Goal: Task Accomplishment & Management: Manage account settings

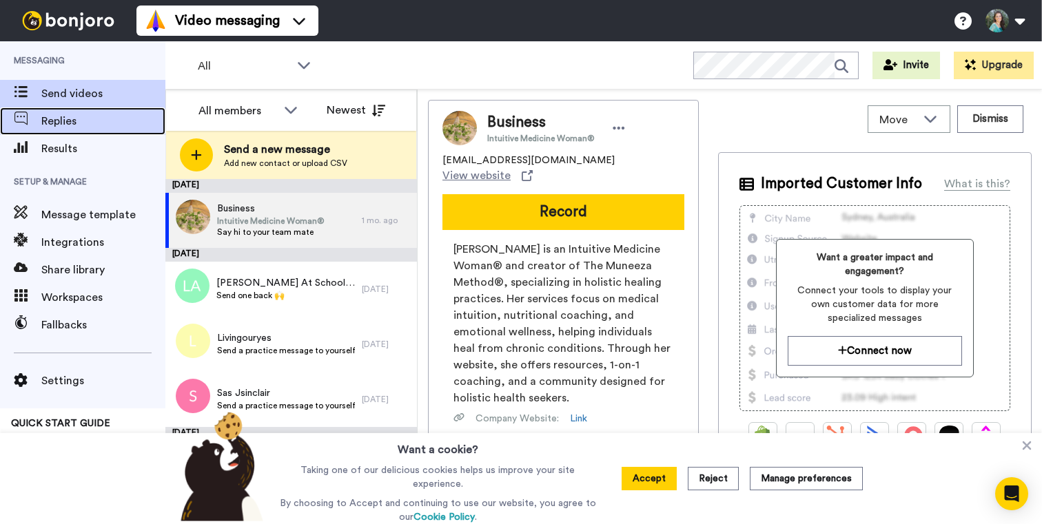
click at [62, 116] on span "Replies" at bounding box center [103, 121] width 124 height 17
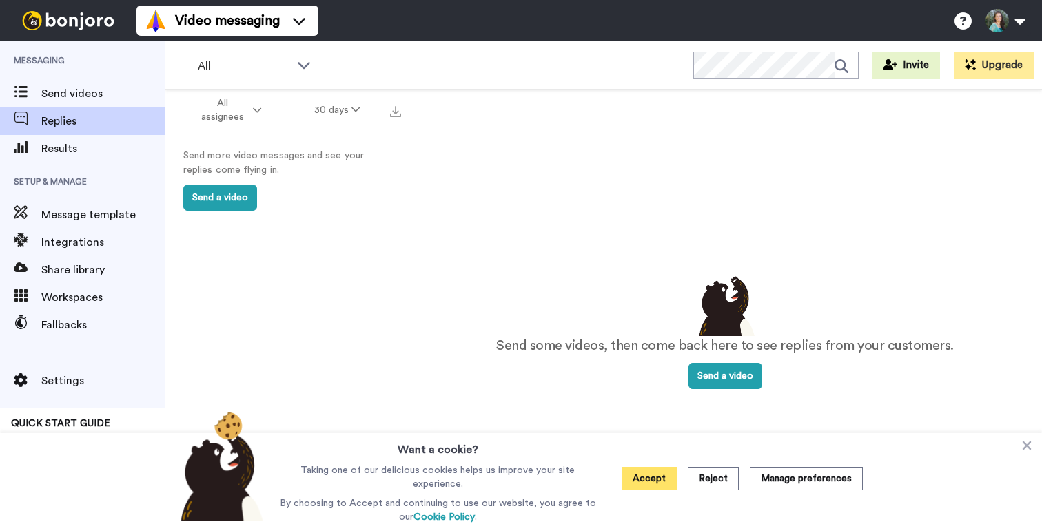
click at [658, 473] on button "Accept" at bounding box center [648, 478] width 55 height 23
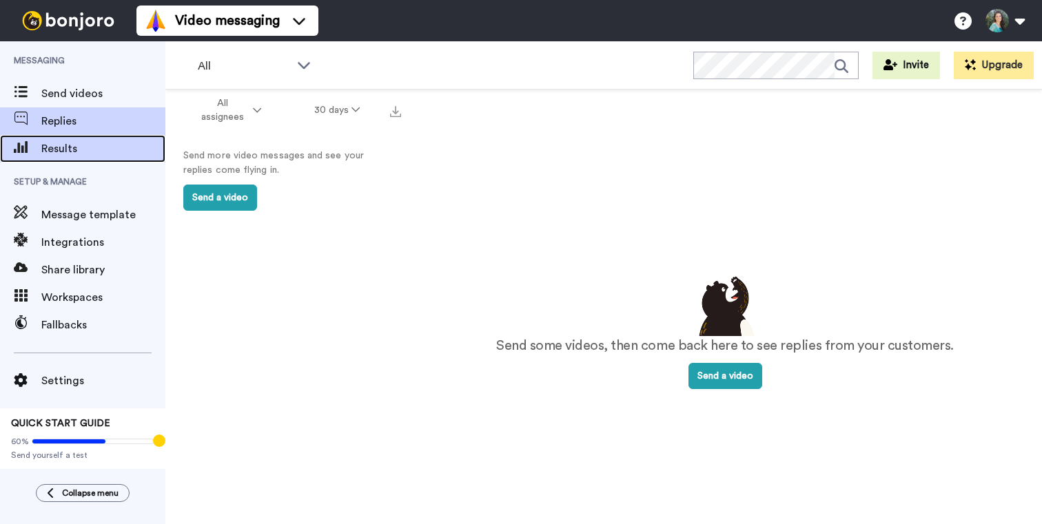
click at [51, 147] on span "Results" at bounding box center [103, 149] width 124 height 17
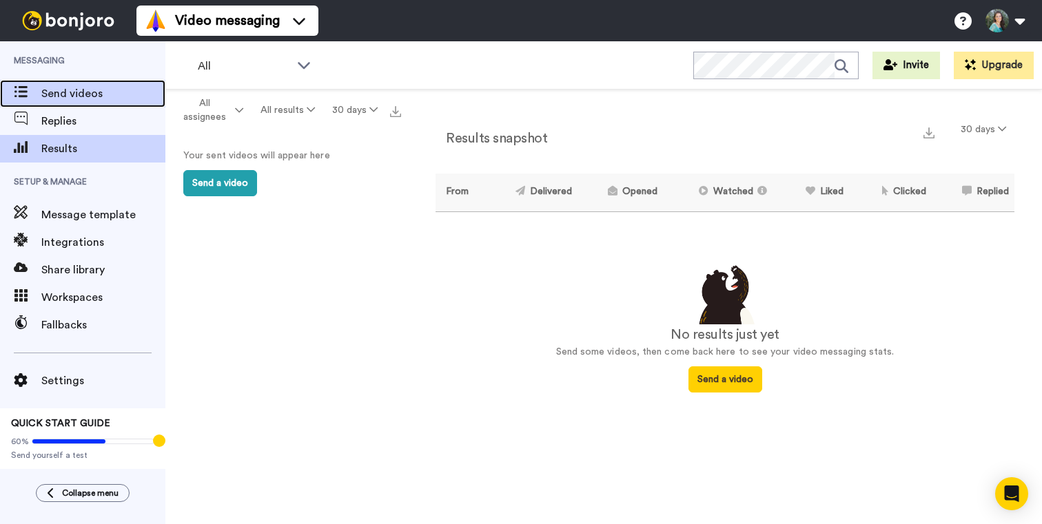
click at [68, 94] on span "Send videos" at bounding box center [103, 93] width 124 height 17
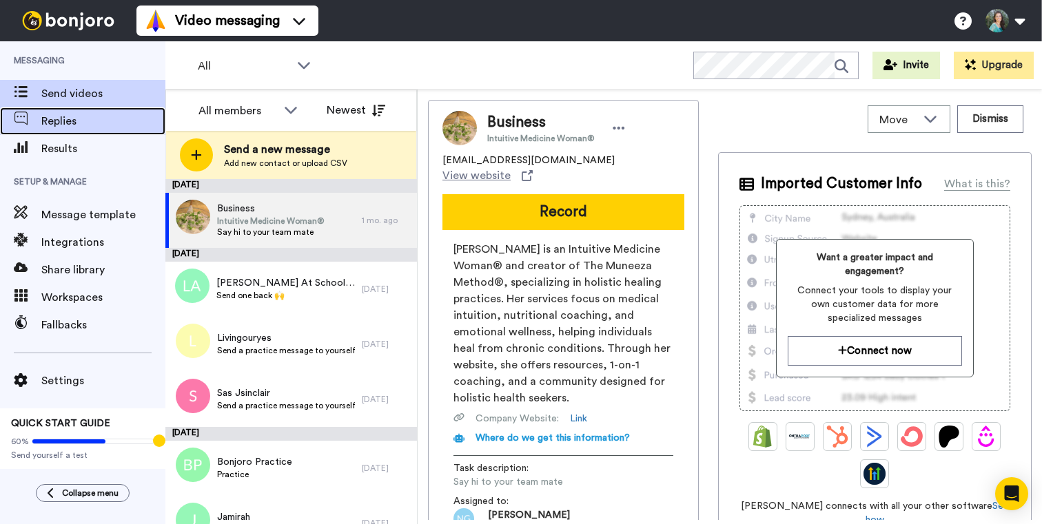
click at [84, 126] on span "Replies" at bounding box center [103, 121] width 124 height 17
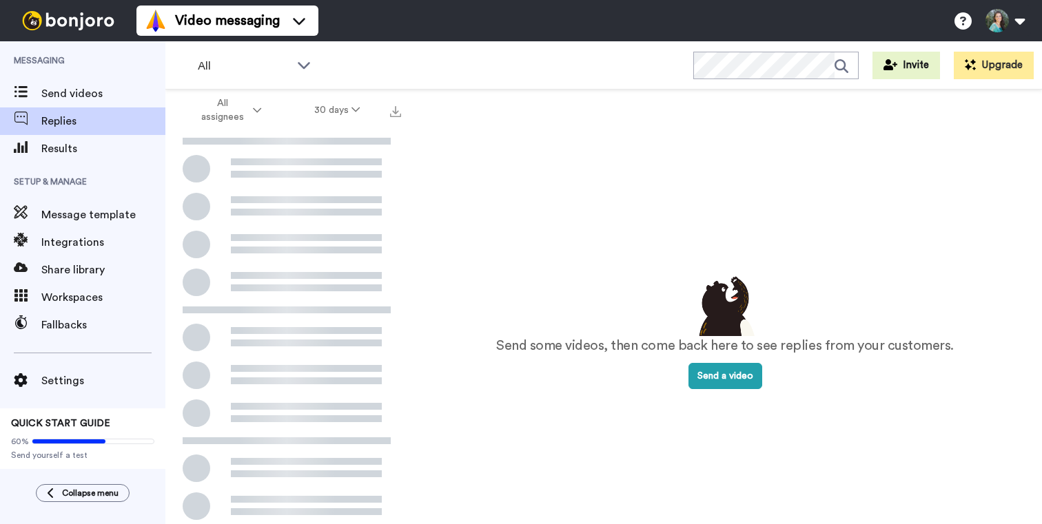
click at [201, 41] on ul "Video messaging" at bounding box center [227, 20] width 182 height 41
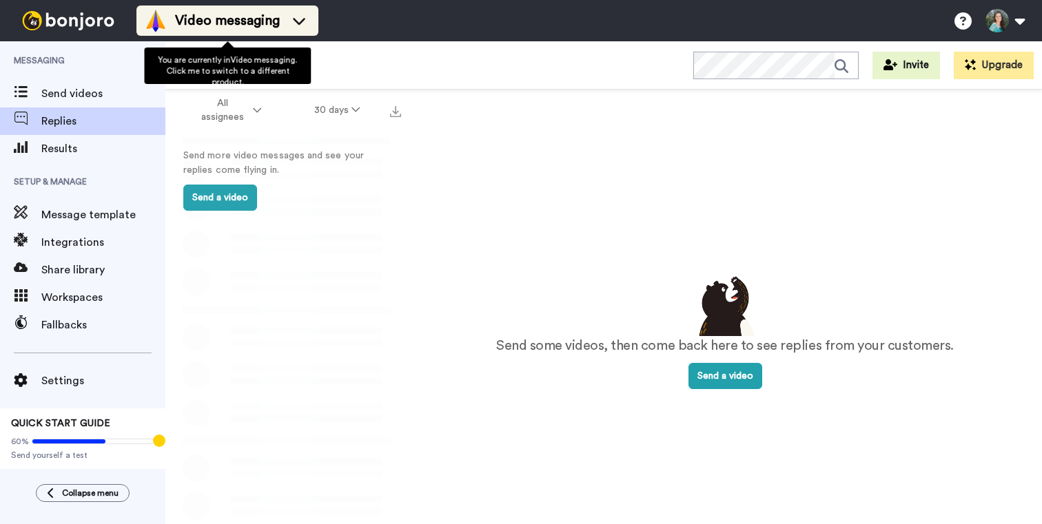
click at [200, 25] on span "Video messaging" at bounding box center [227, 20] width 105 height 19
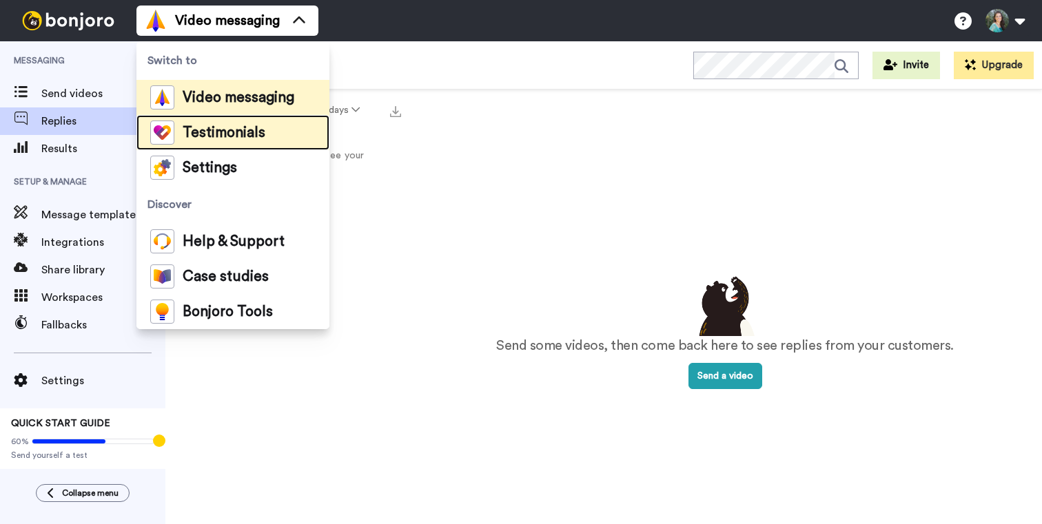
click at [224, 130] on span "Testimonials" at bounding box center [224, 133] width 83 height 14
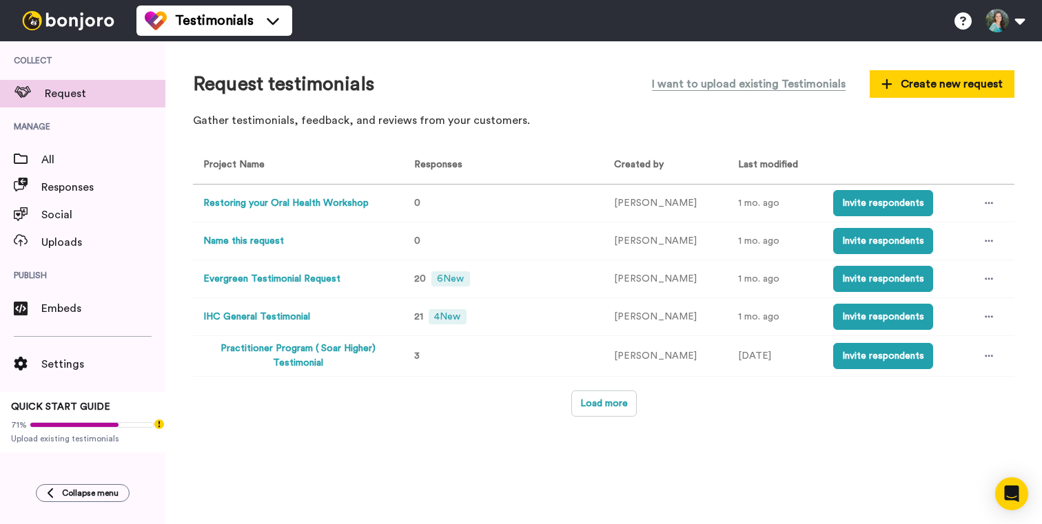
click at [254, 276] on button "Evergreen Testimonial Request" at bounding box center [271, 279] width 137 height 14
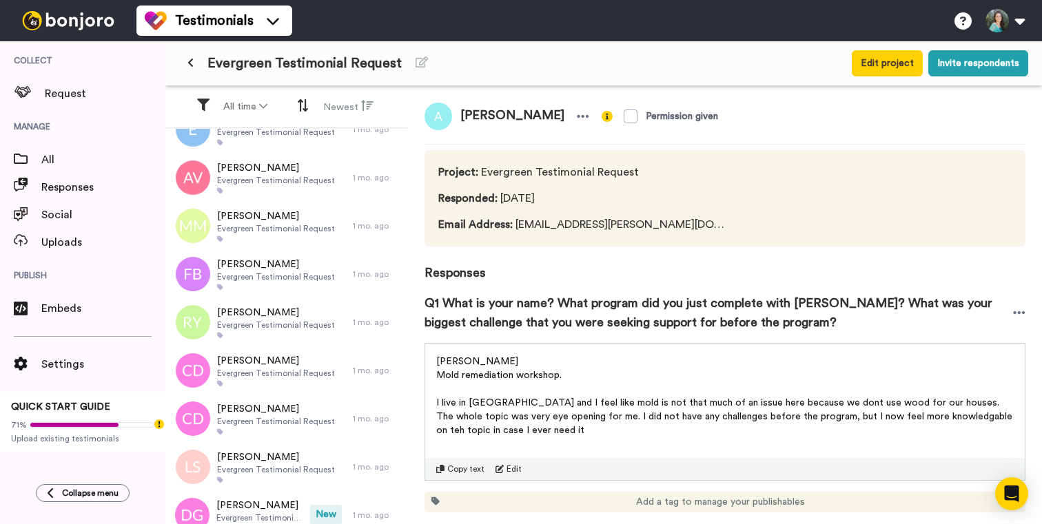
scroll to position [313, 0]
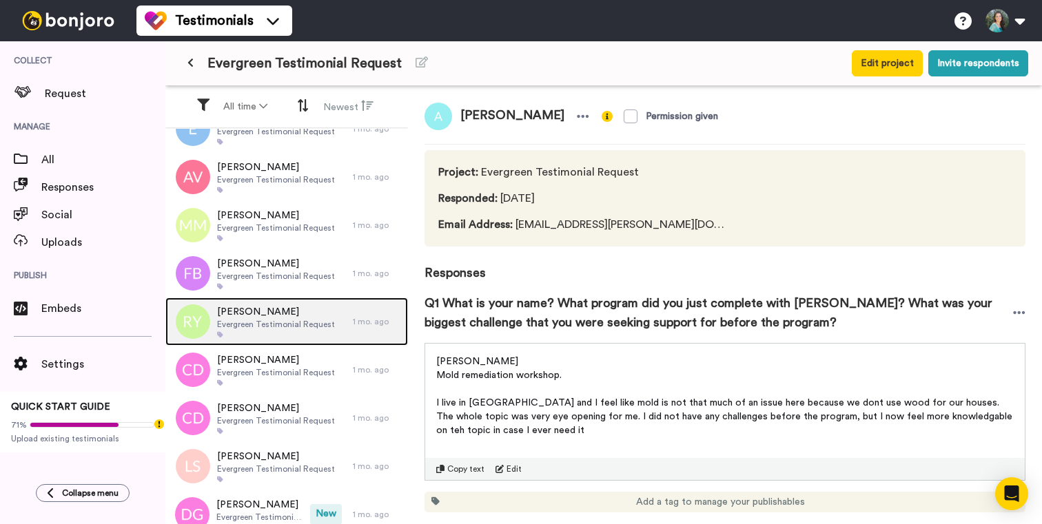
click at [308, 325] on span "Evergreen Testimonial Request" at bounding box center [276, 324] width 118 height 11
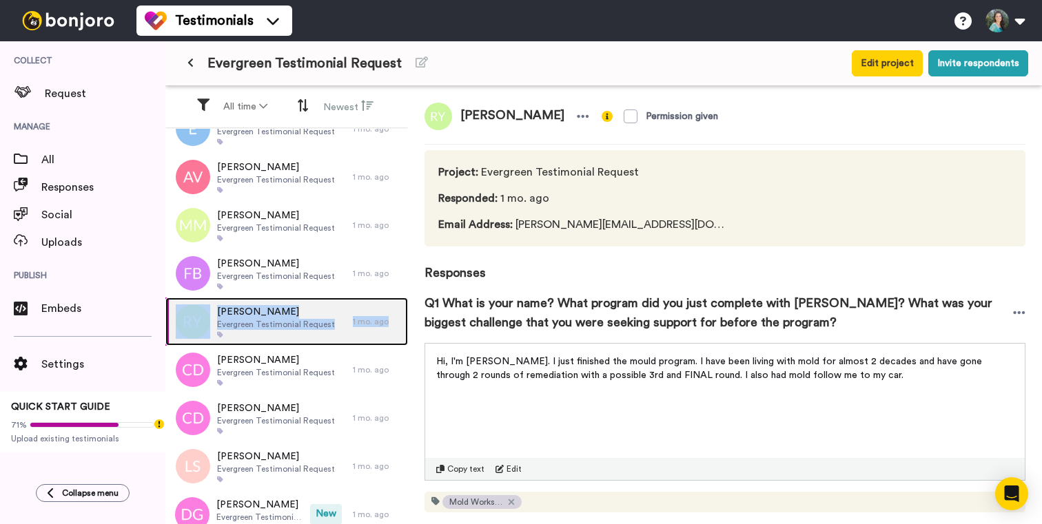
click at [380, 315] on div "[PERSON_NAME] Evergreen Testimonial Request 1 mo. ago" at bounding box center [286, 322] width 243 height 48
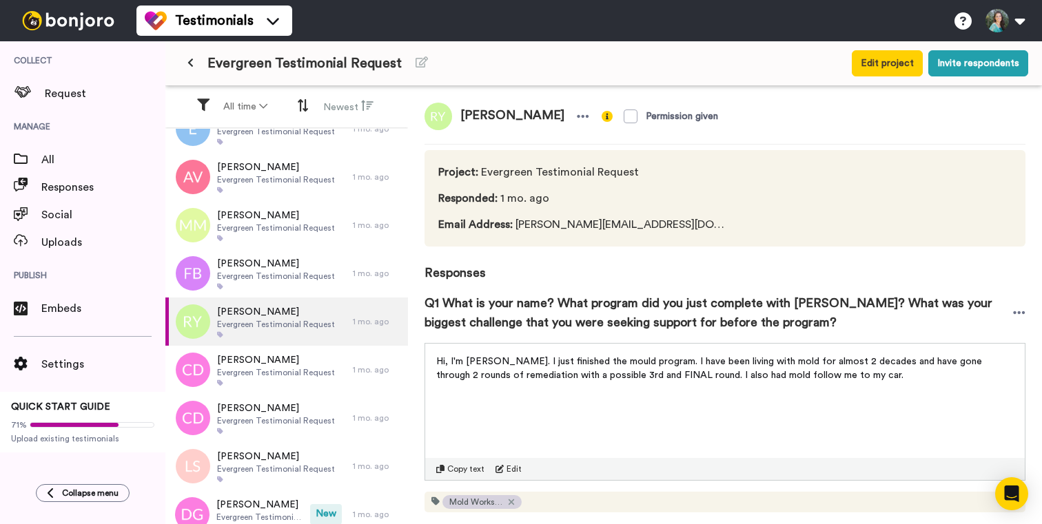
click at [476, 289] on div "Q1 What is your name? What program did you just complete with [PERSON_NAME]? Wh…" at bounding box center [724, 312] width 601 height 61
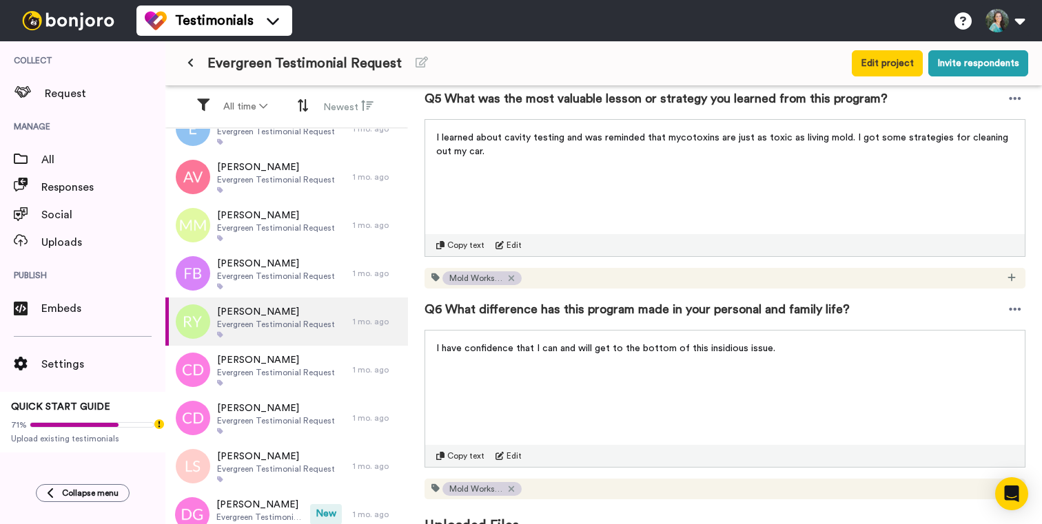
scroll to position [1149, 0]
